Goal: Find specific page/section

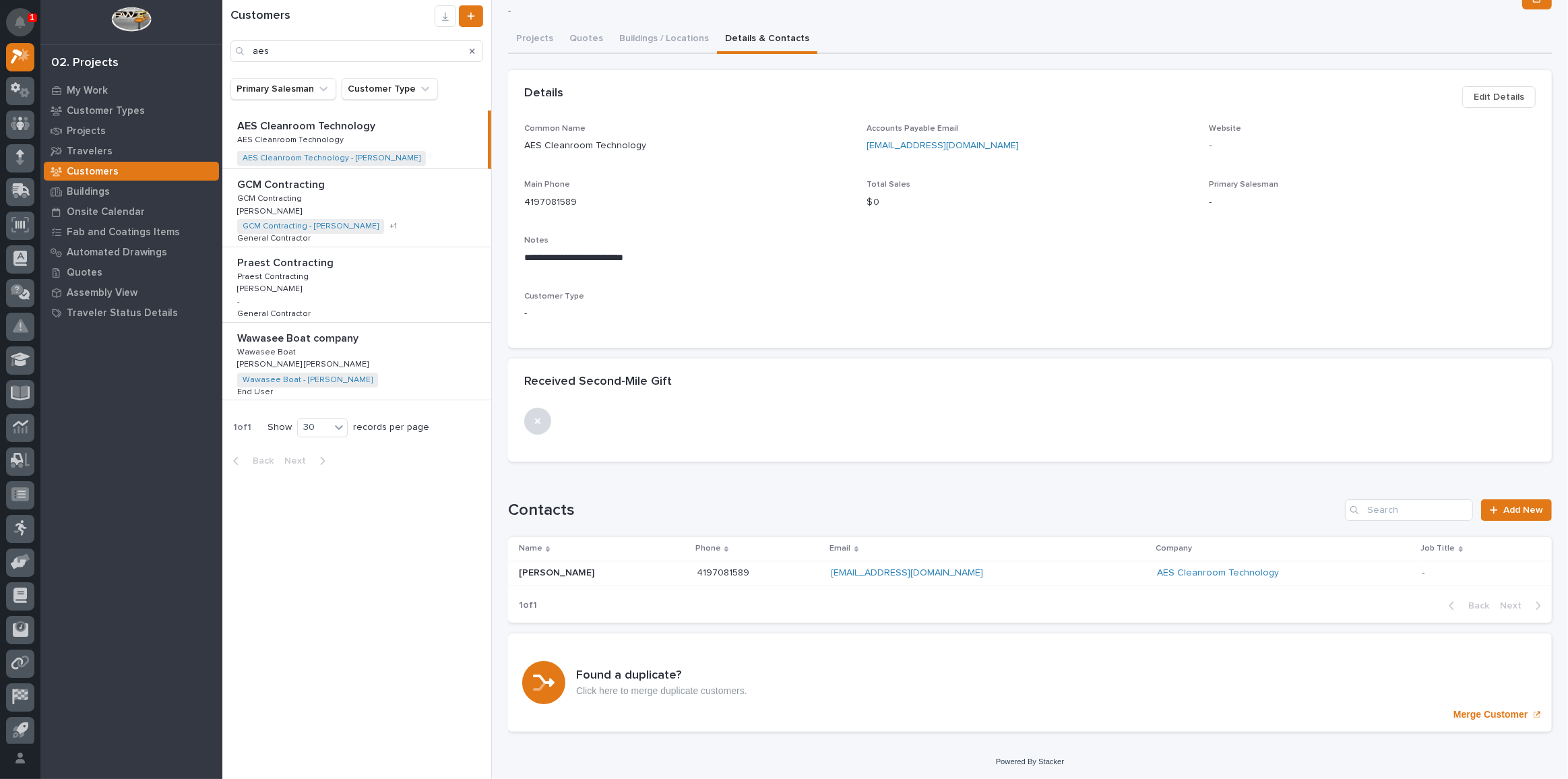
click at [19, 18] on icon "Notifications" at bounding box center [20, 22] width 11 height 12
click at [31, 9] on div at bounding box center [20, 24] width 28 height 37
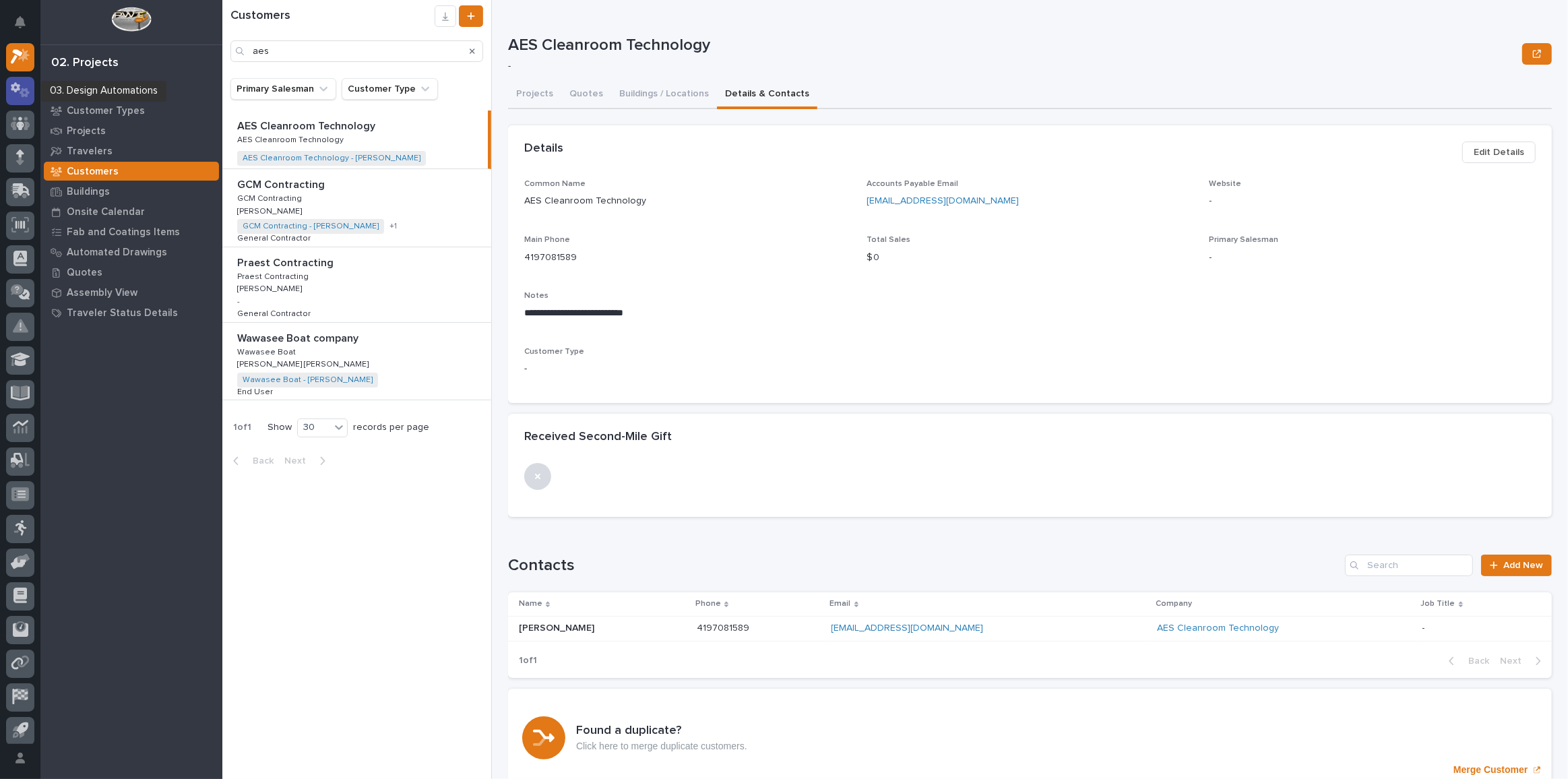
click at [22, 97] on icon at bounding box center [20, 90] width 20 height 16
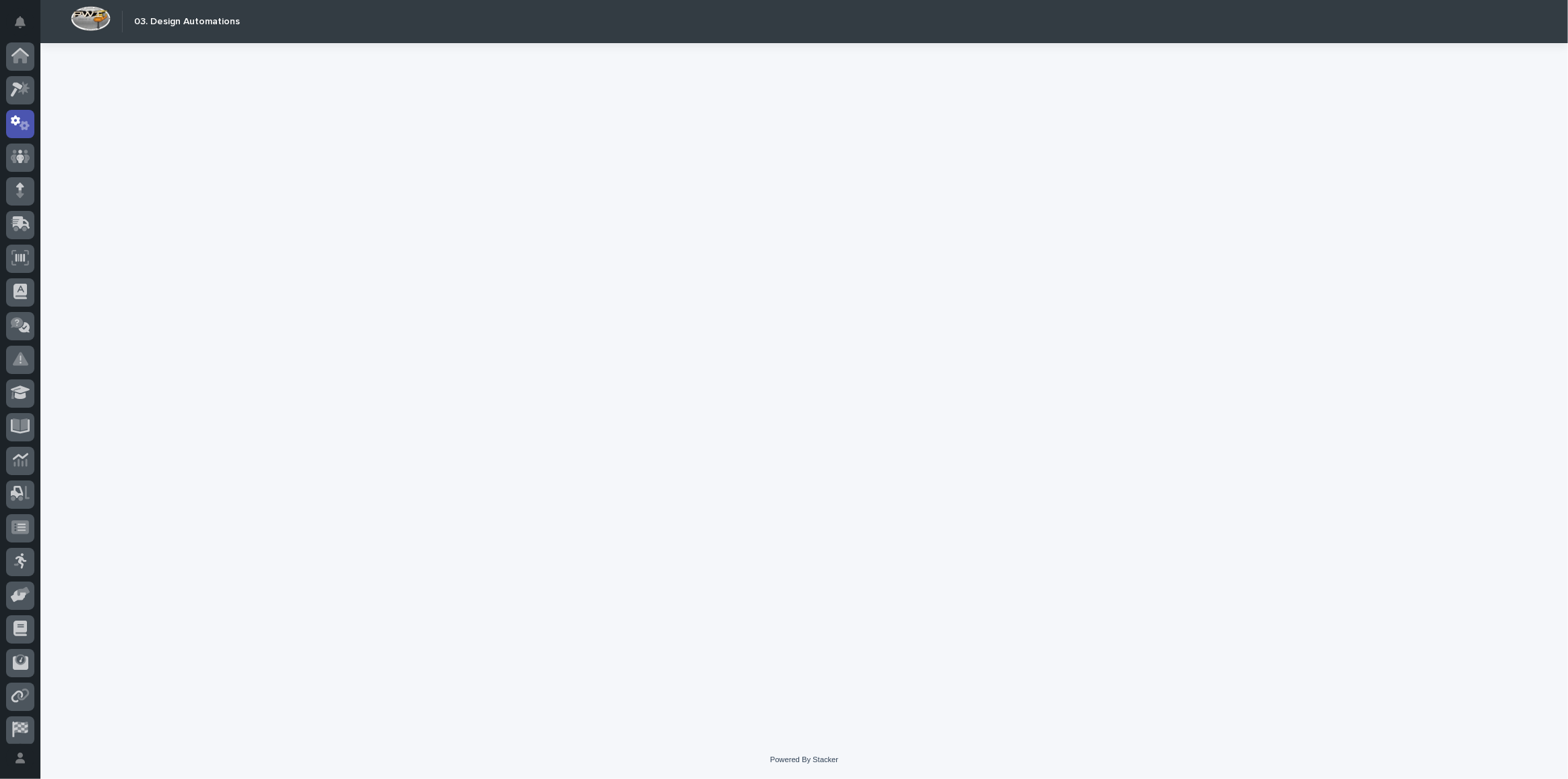
scroll to position [40, 0]
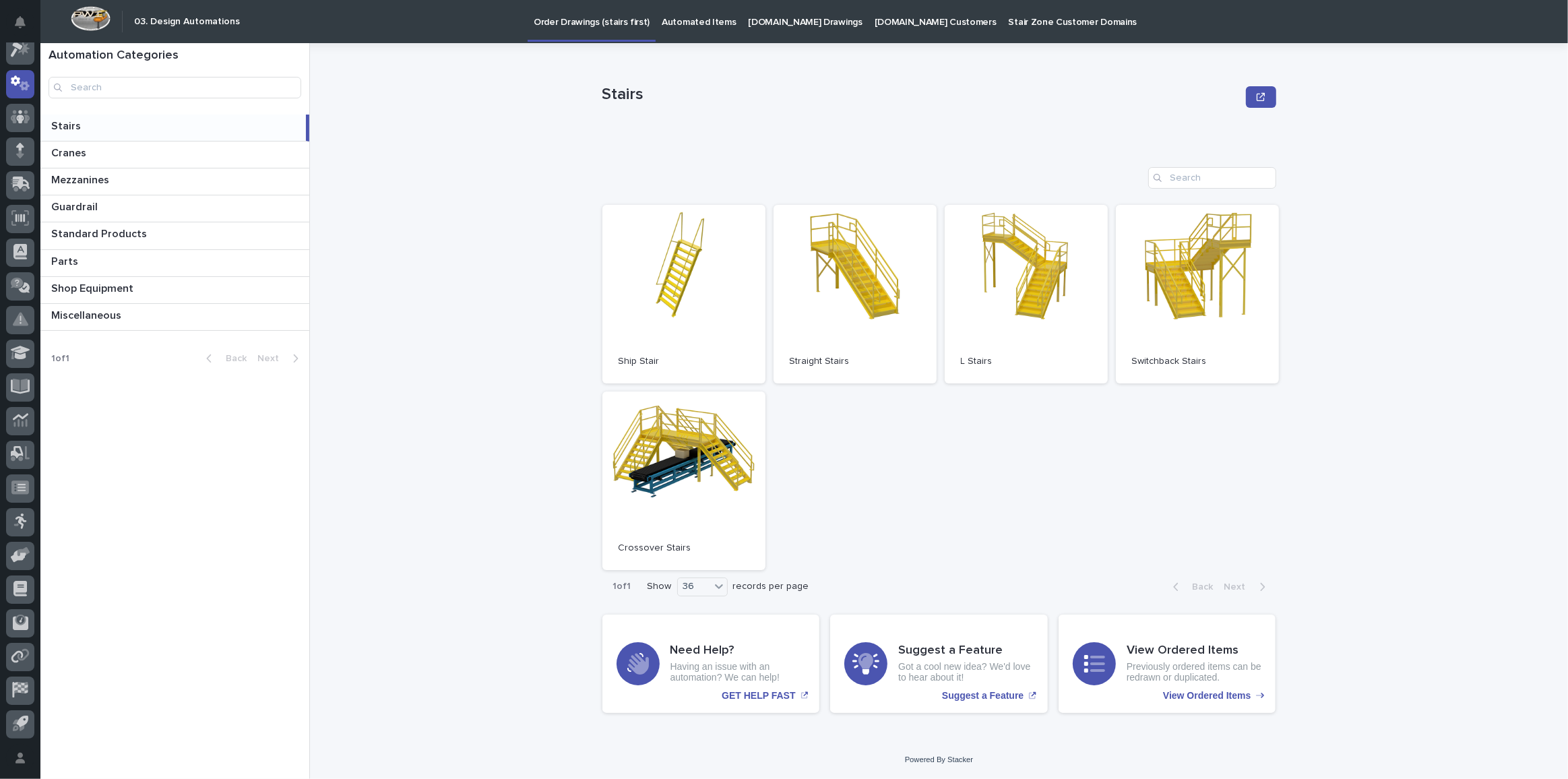
click at [786, 29] on link "[DOMAIN_NAME] Drawings" at bounding box center [805, 20] width 126 height 42
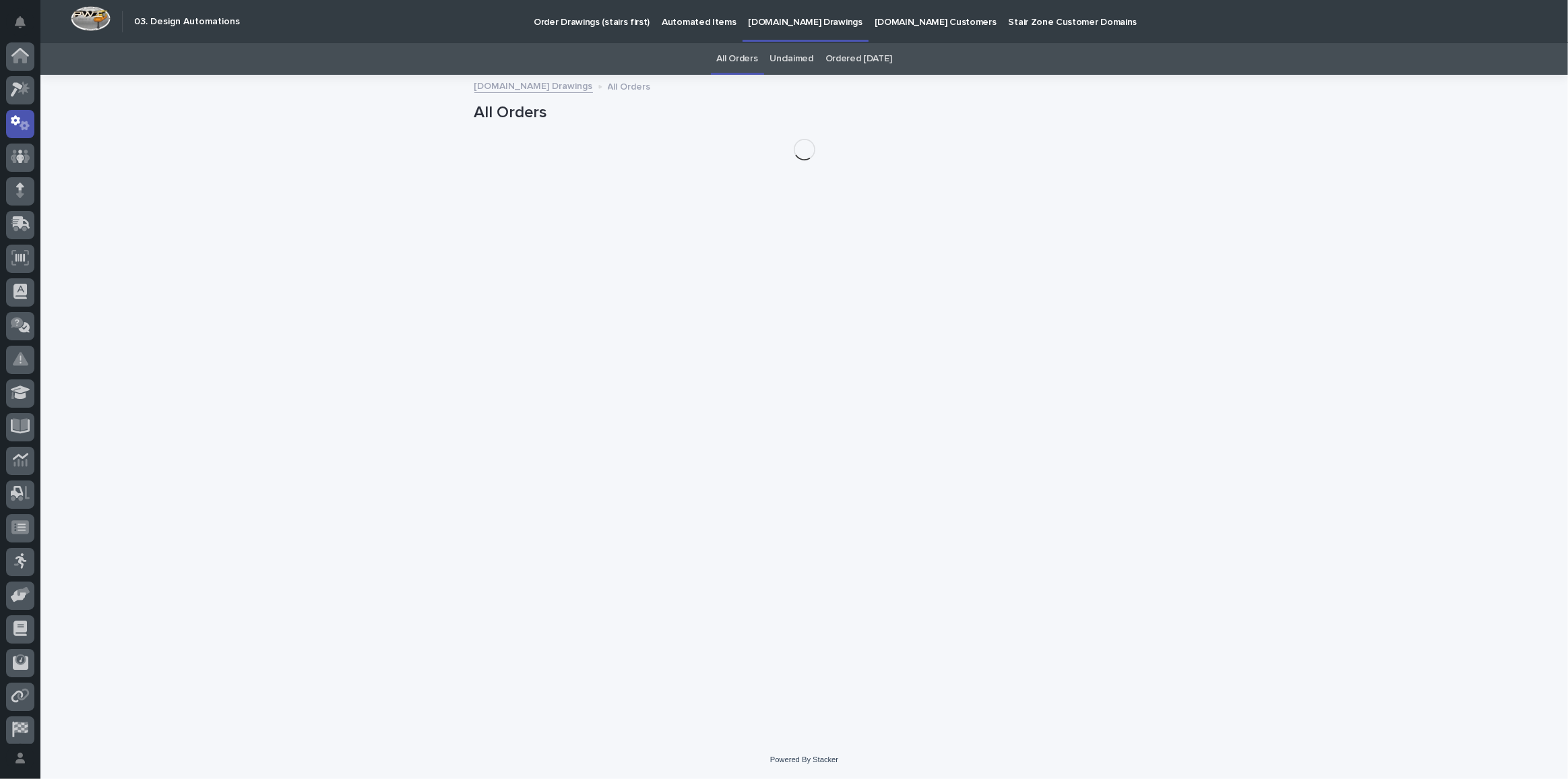
scroll to position [40, 0]
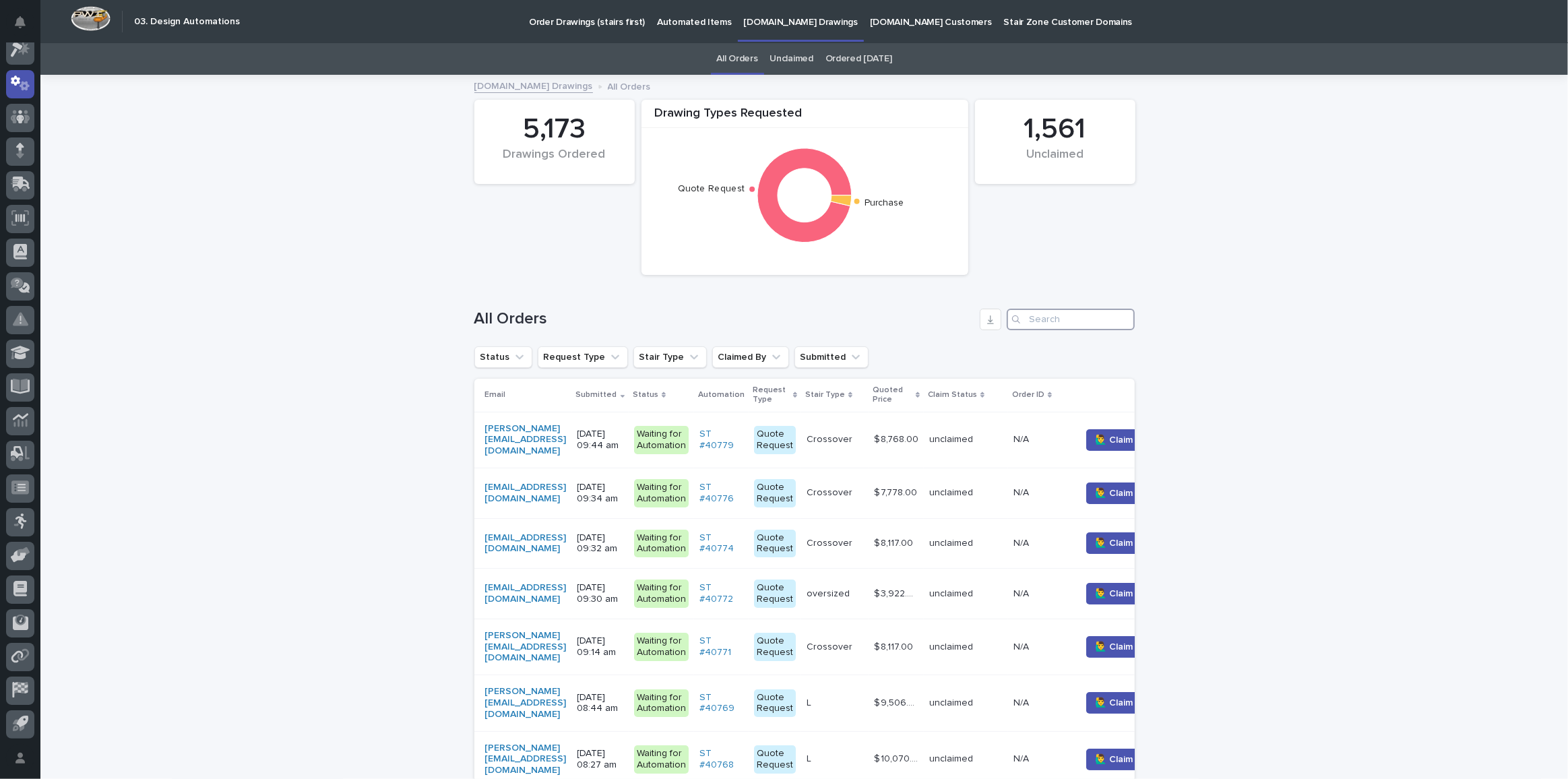
click at [1062, 322] on input "Search" at bounding box center [1070, 320] width 128 height 21
paste input "[PERSON_NAME][EMAIL_ADDRESS][DOMAIN_NAME]"
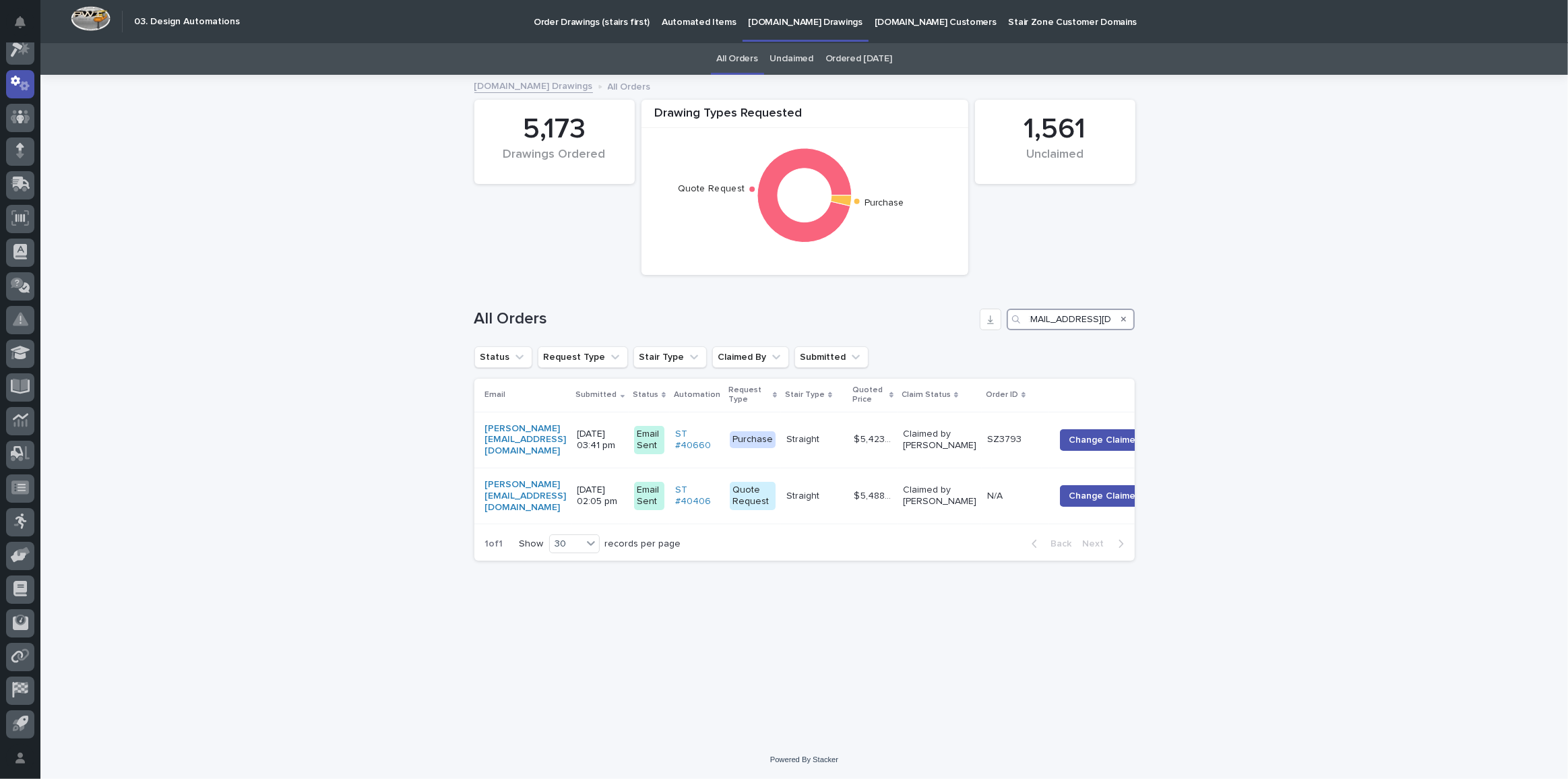
type input "[PERSON_NAME][EMAIL_ADDRESS][DOMAIN_NAME]"
click at [22, 90] on icon at bounding box center [24, 89] width 12 height 14
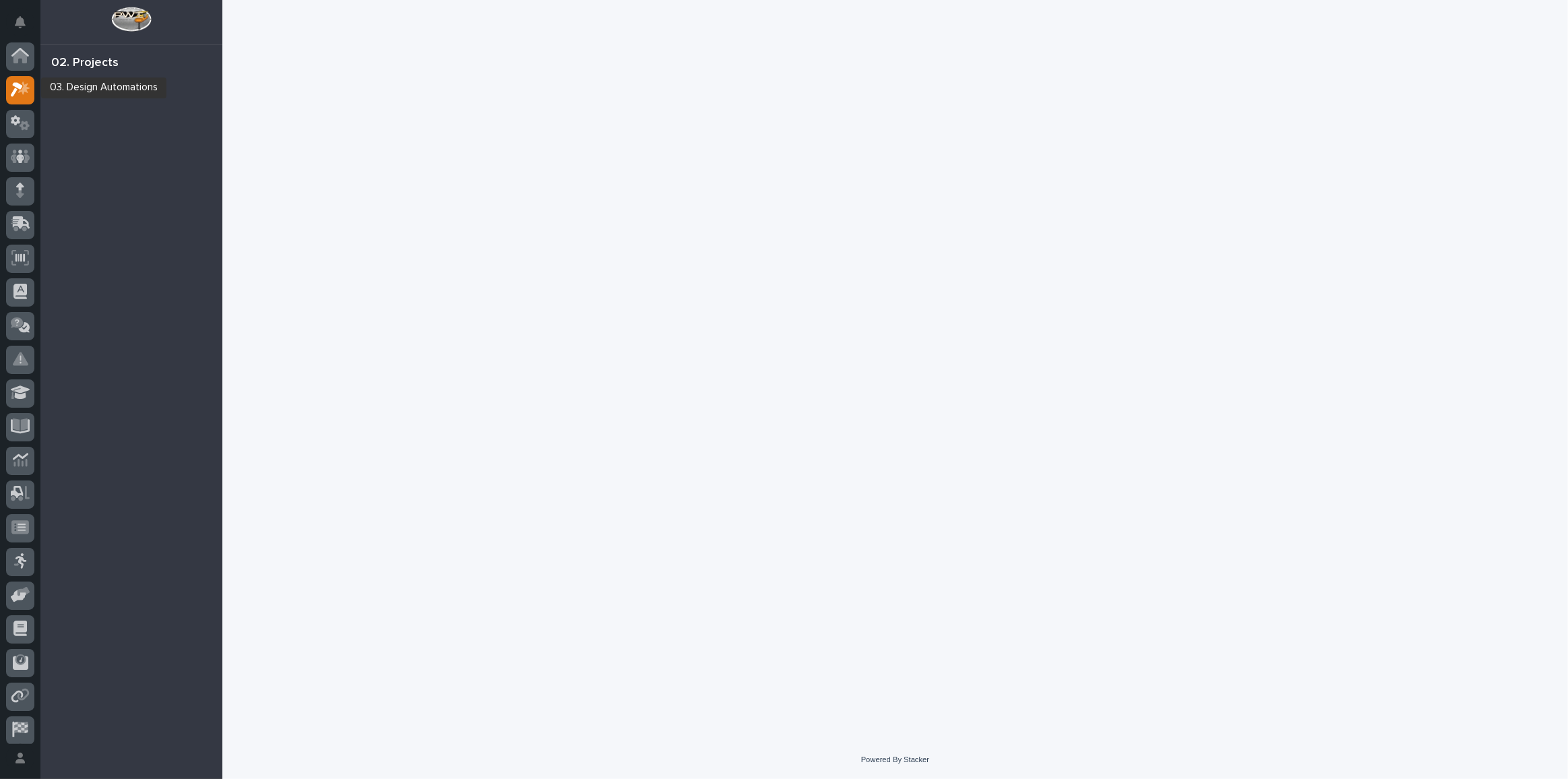
scroll to position [33, 0]
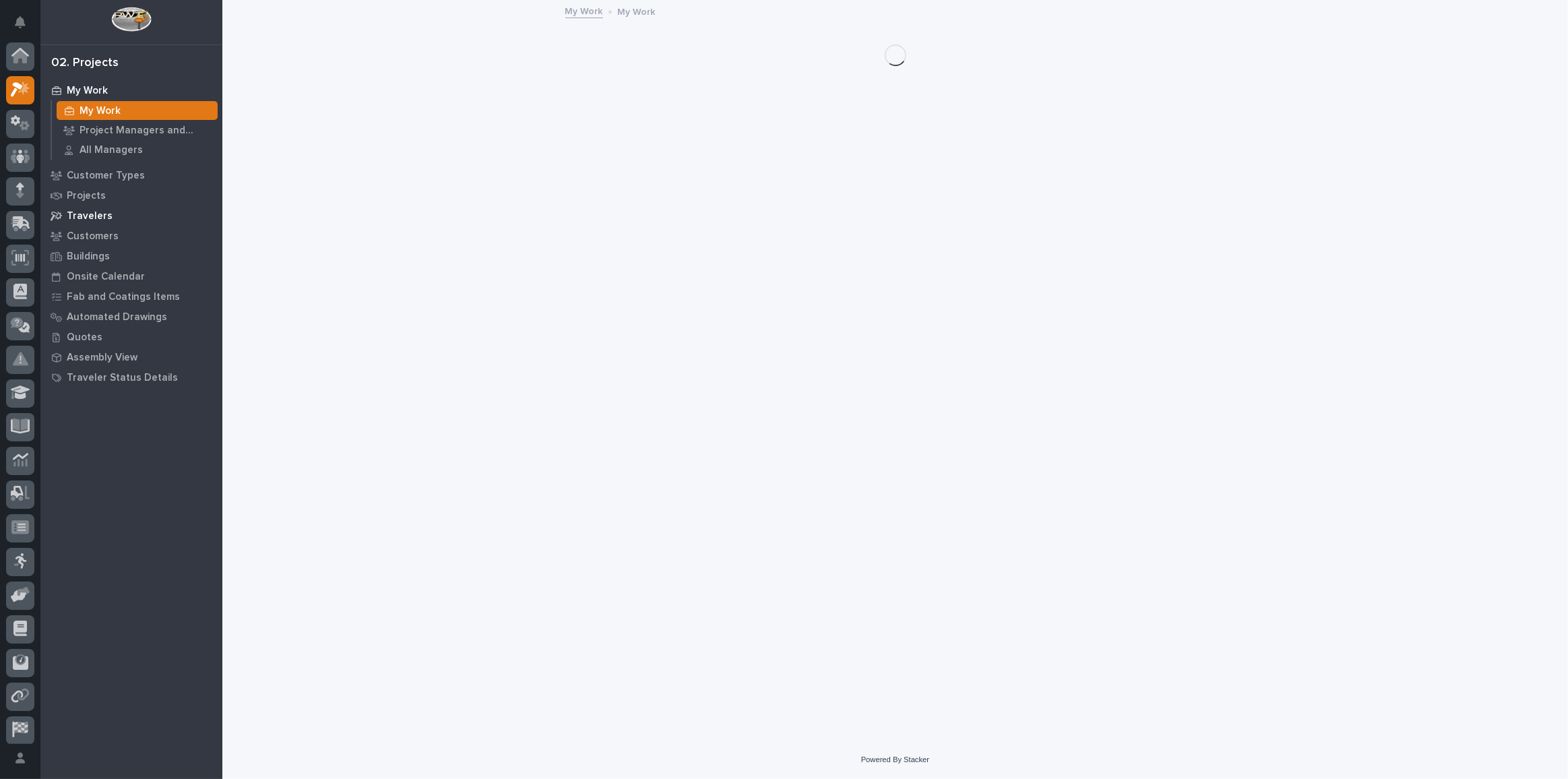
scroll to position [33, 0]
click at [92, 234] on p "Customers" at bounding box center [92, 236] width 52 height 12
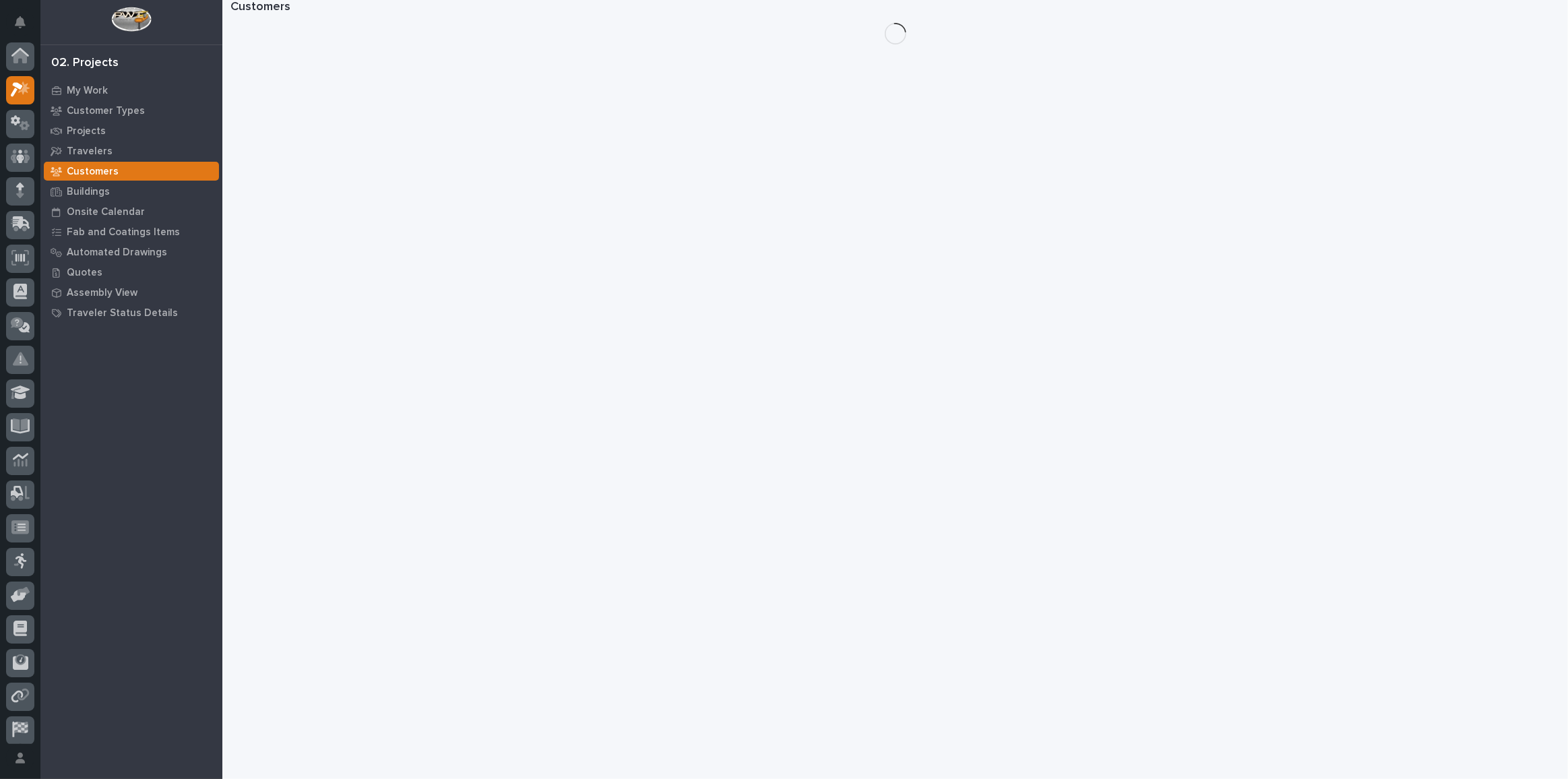
scroll to position [33, 0]
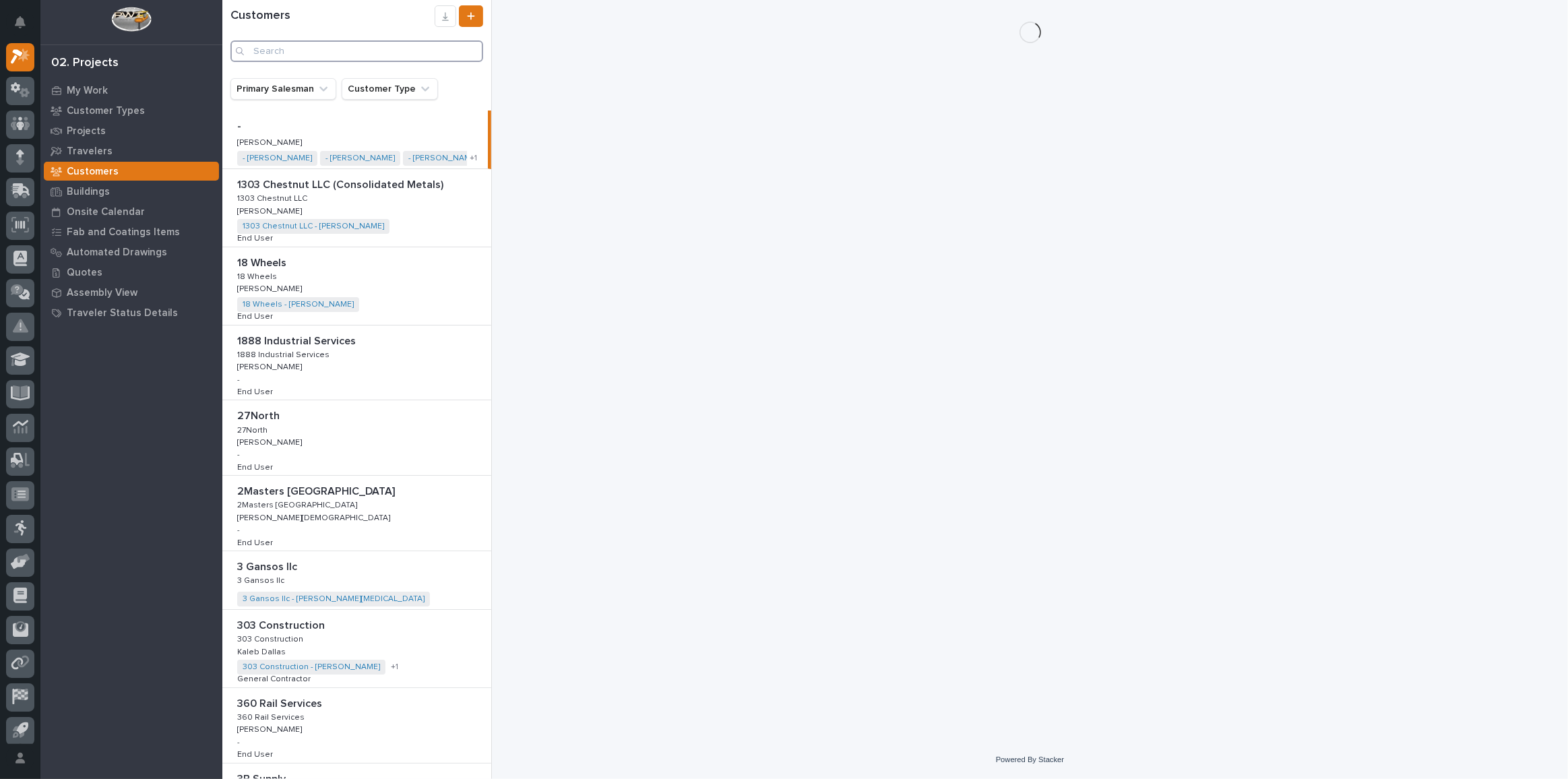
click at [307, 52] on input "Search" at bounding box center [356, 51] width 253 height 21
paste input "[PERSON_NAME] Construction"
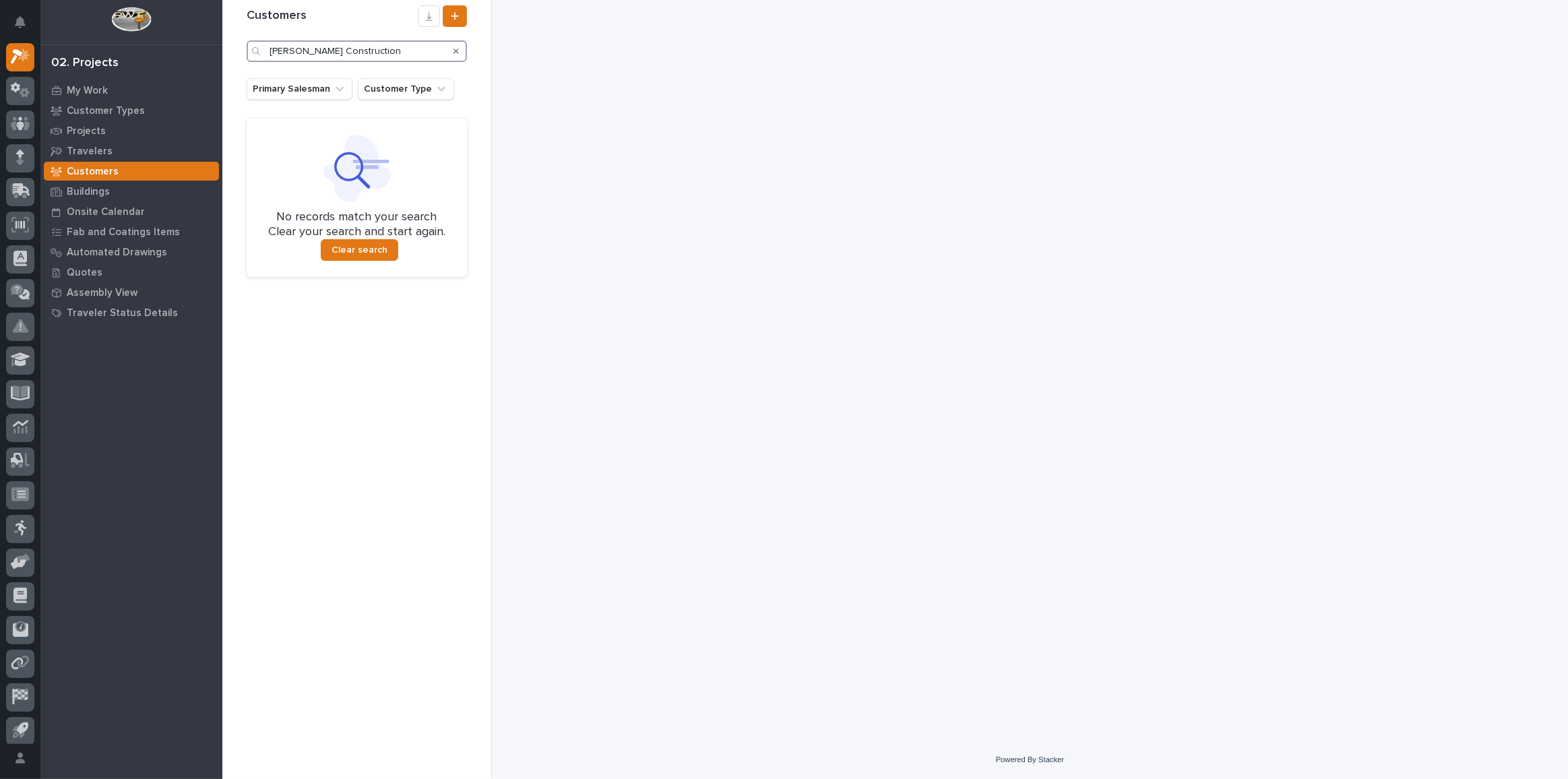
drag, startPoint x: 388, startPoint y: 52, endPoint x: 328, endPoint y: 54, distance: 60.0
click at [328, 54] on input "[PERSON_NAME] Construction" at bounding box center [357, 51] width 220 height 21
type input "[PERSON_NAME]"
